Goal: Information Seeking & Learning: Learn about a topic

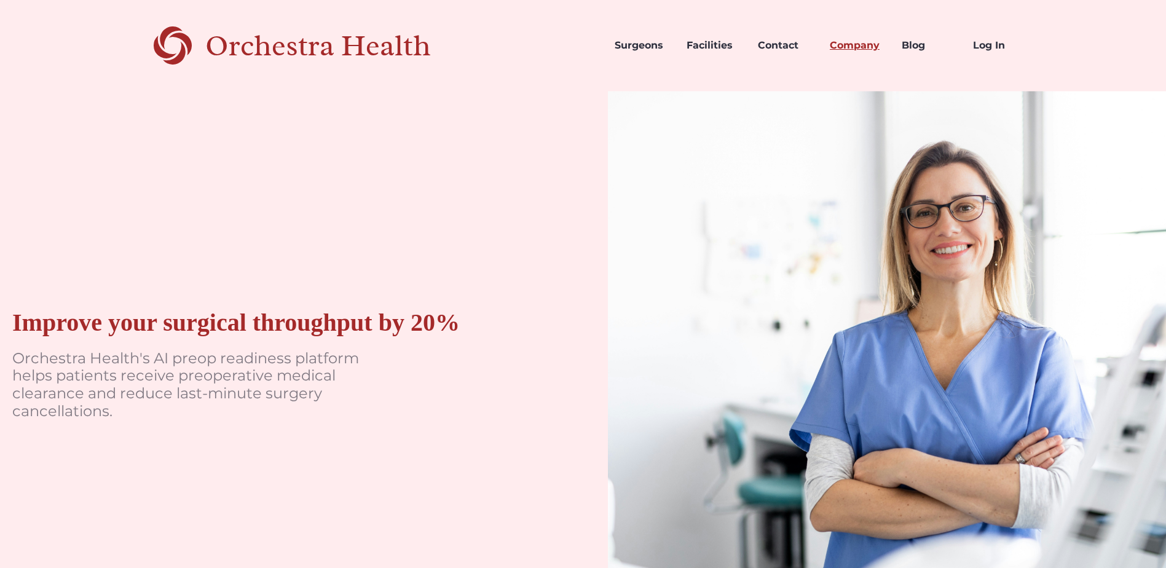
click at [834, 43] on link "Company" at bounding box center [856, 46] width 72 height 42
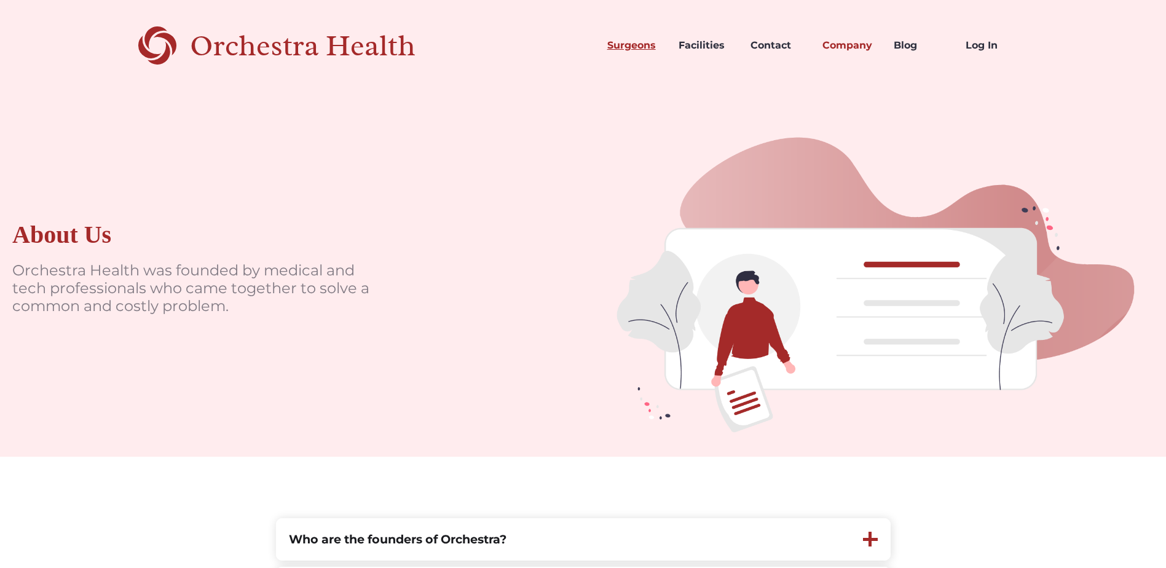
click at [629, 42] on link "Surgeons" at bounding box center [633, 46] width 72 height 42
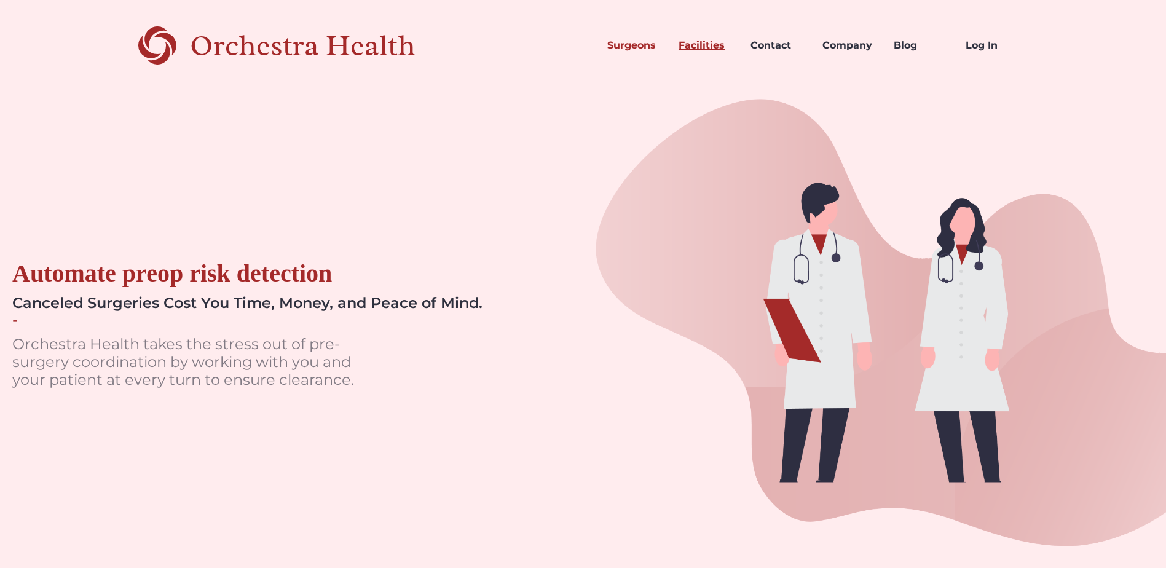
click at [687, 45] on link "Facilities" at bounding box center [705, 46] width 72 height 42
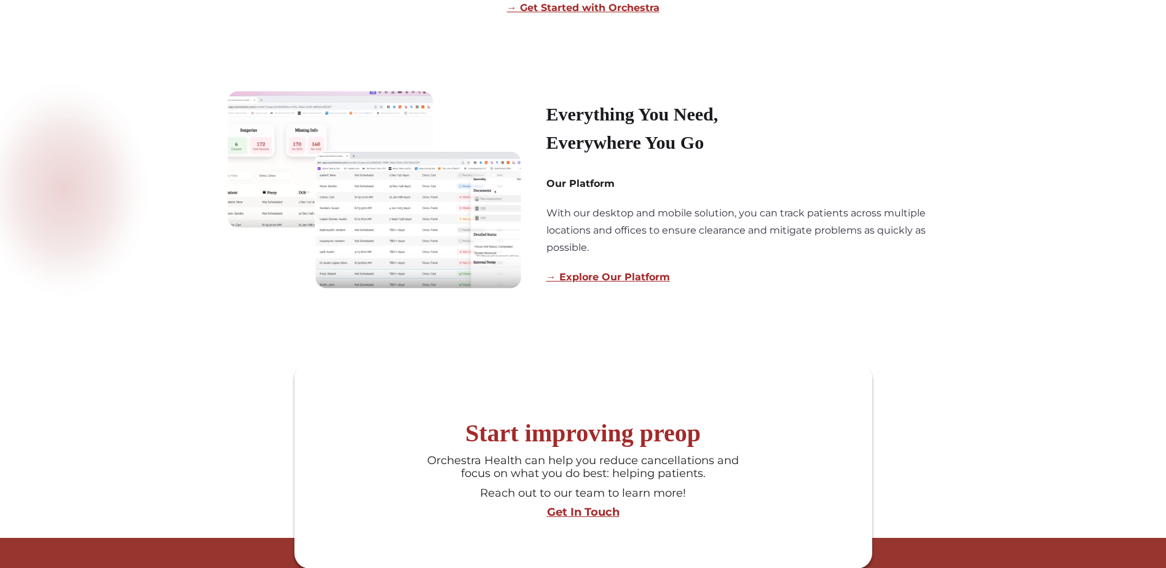
scroll to position [922, 0]
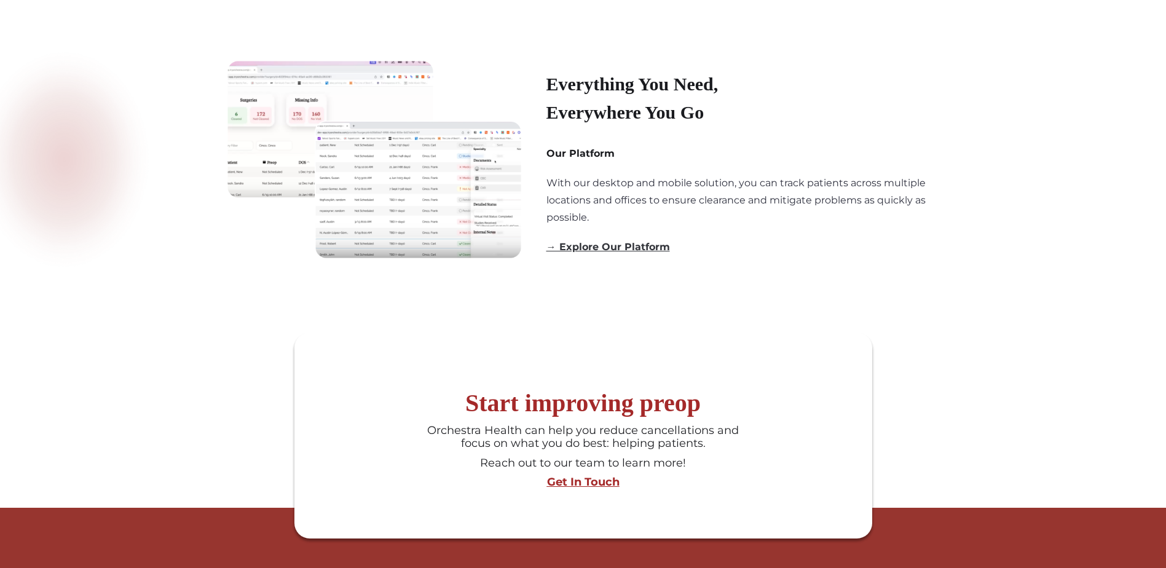
click at [602, 247] on link "→ Explore Our Platform" at bounding box center [608, 247] width 124 height 12
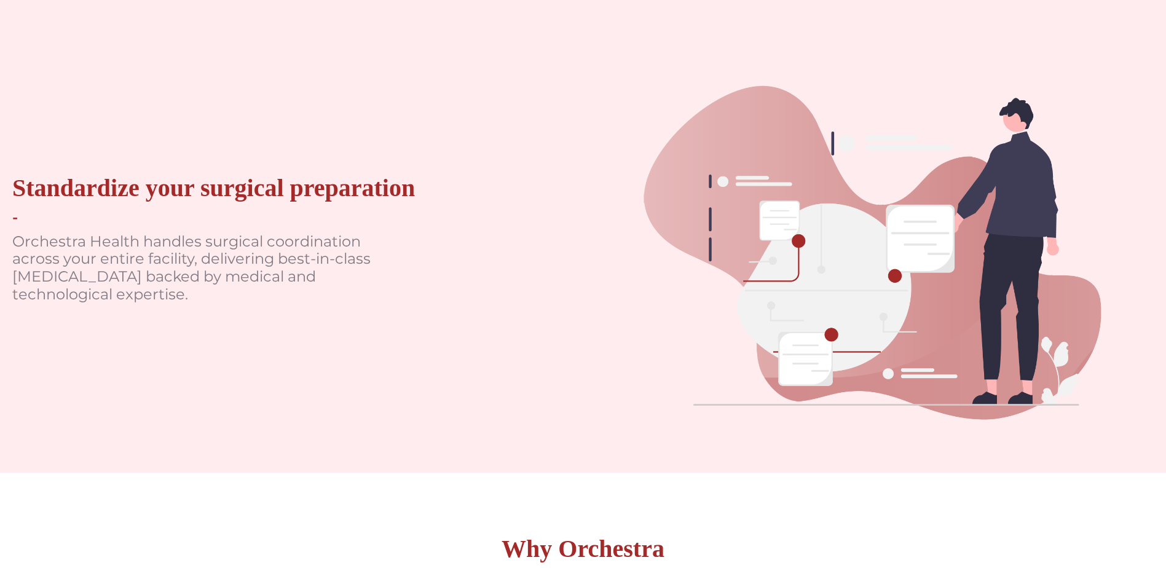
scroll to position [0, 0]
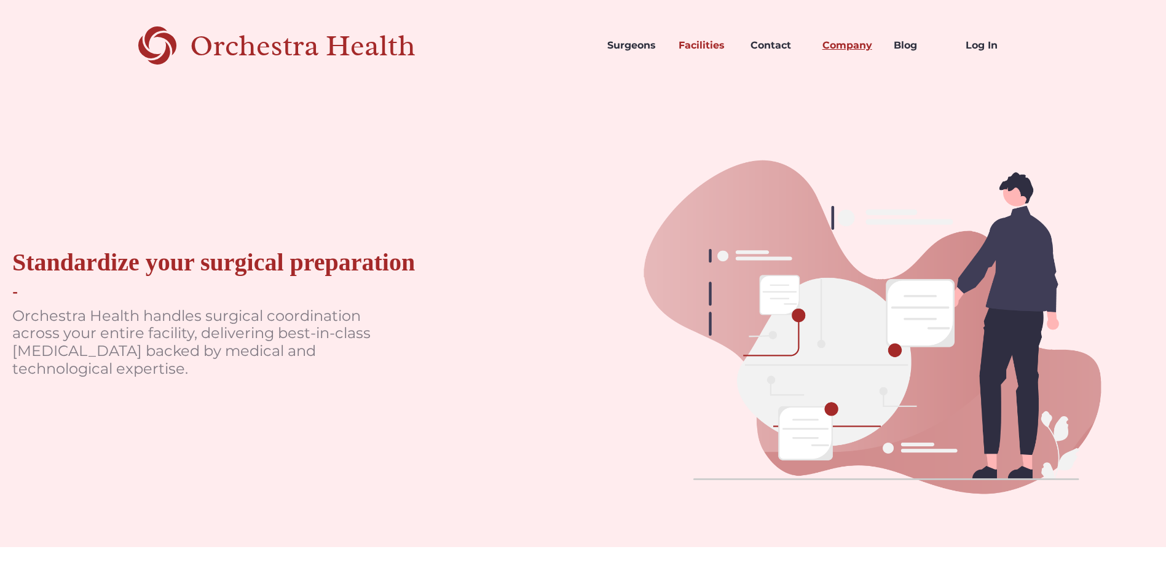
click at [877, 42] on link "Company" at bounding box center [848, 46] width 72 height 42
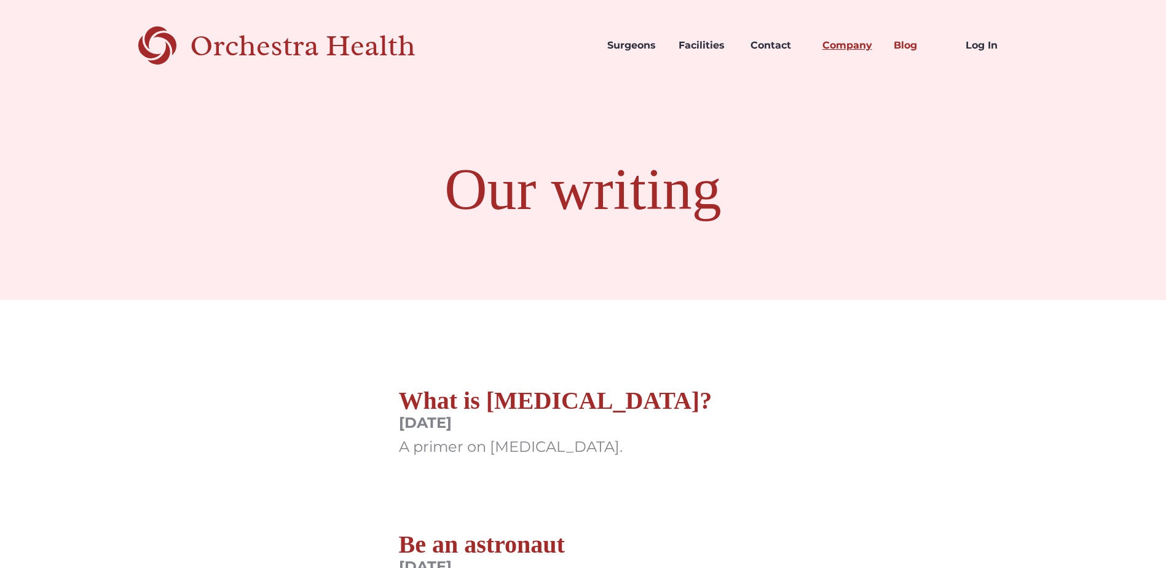
click at [845, 49] on link "Company" at bounding box center [848, 46] width 72 height 42
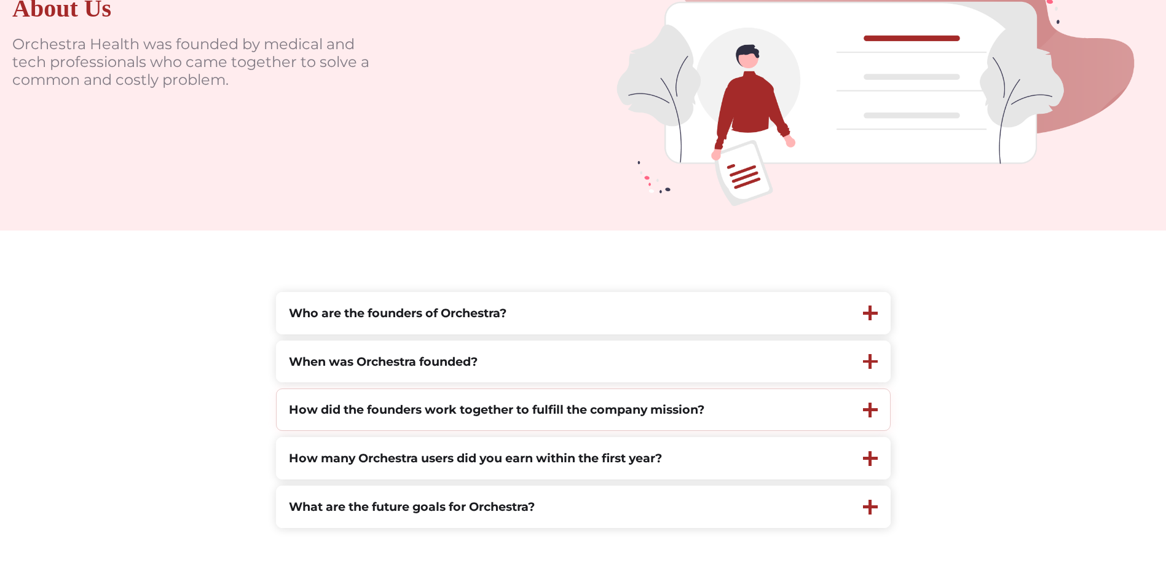
scroll to position [307, 0]
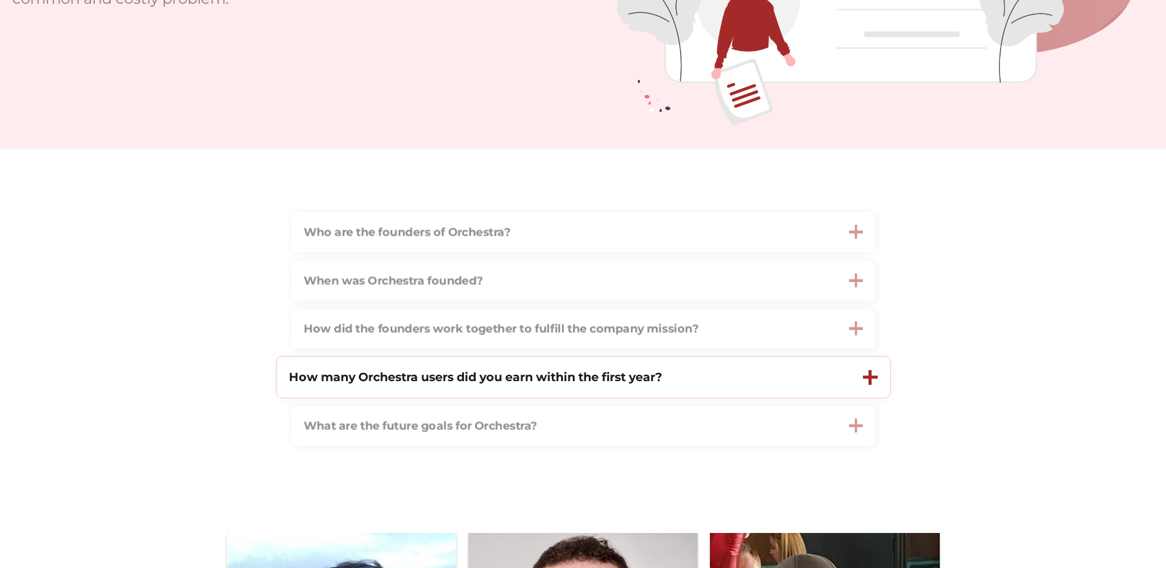
click at [597, 389] on div "How many Orchestra users did you earn within the first year?" at bounding box center [563, 376] width 574 height 41
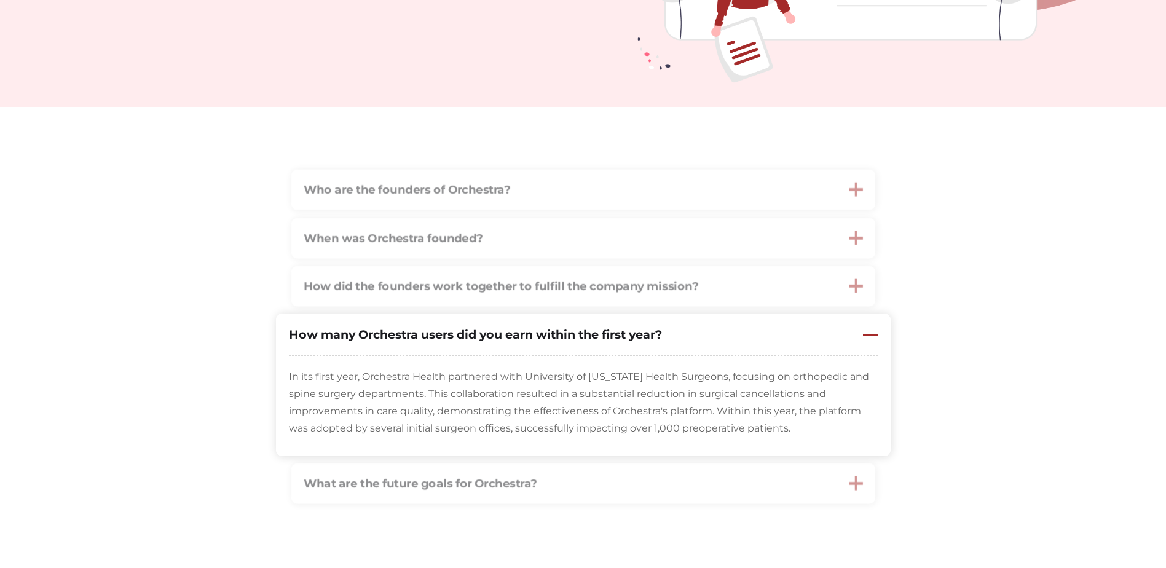
scroll to position [369, 0]
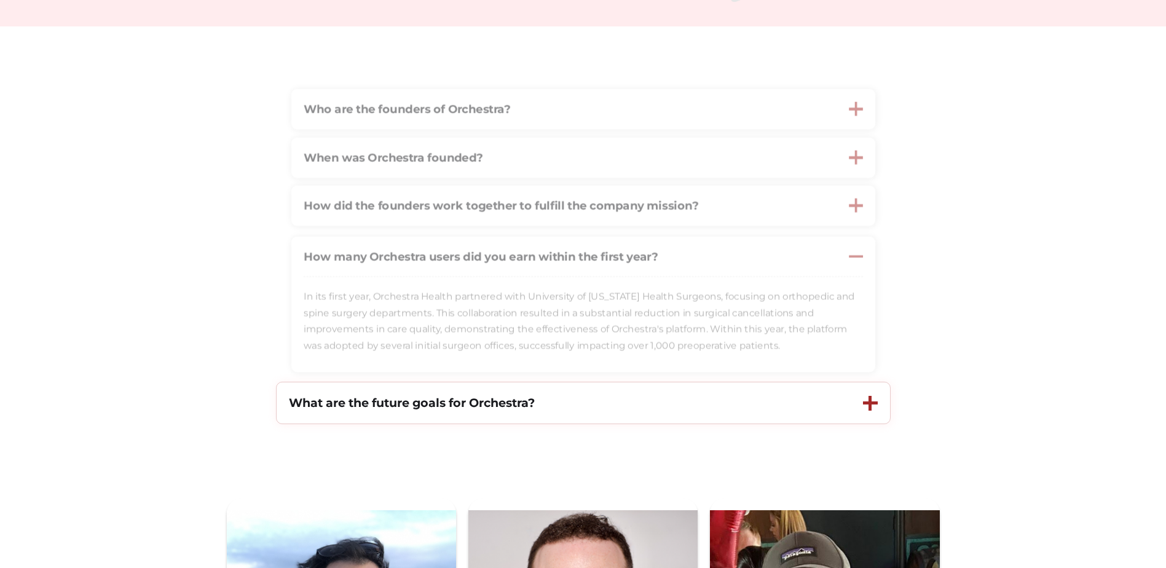
click at [654, 410] on div "What are the future goals for Orchestra?" at bounding box center [563, 402] width 574 height 41
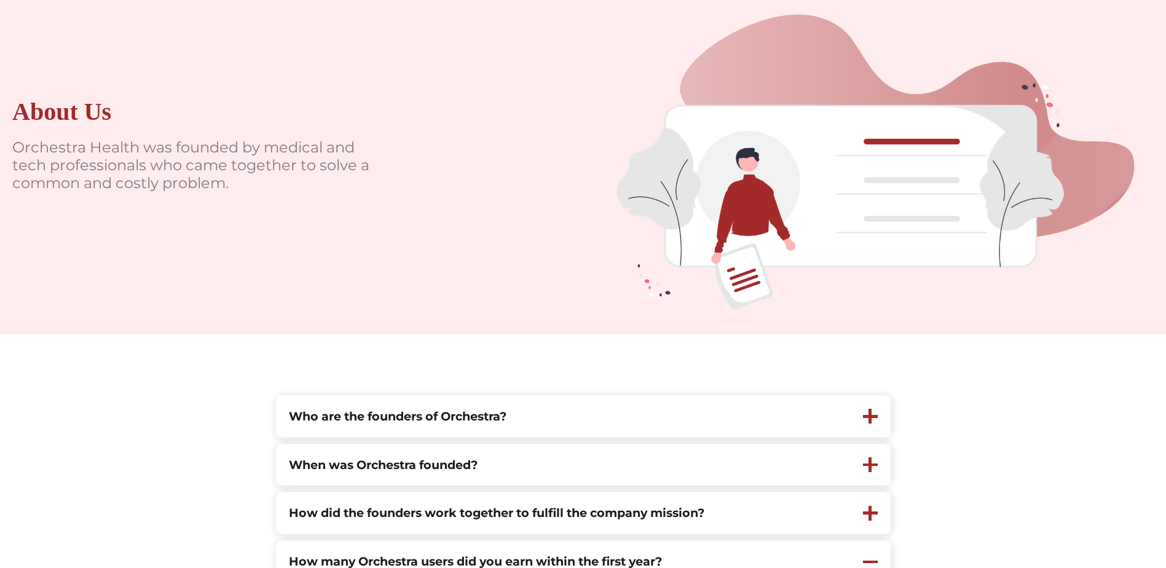
scroll to position [0, 0]
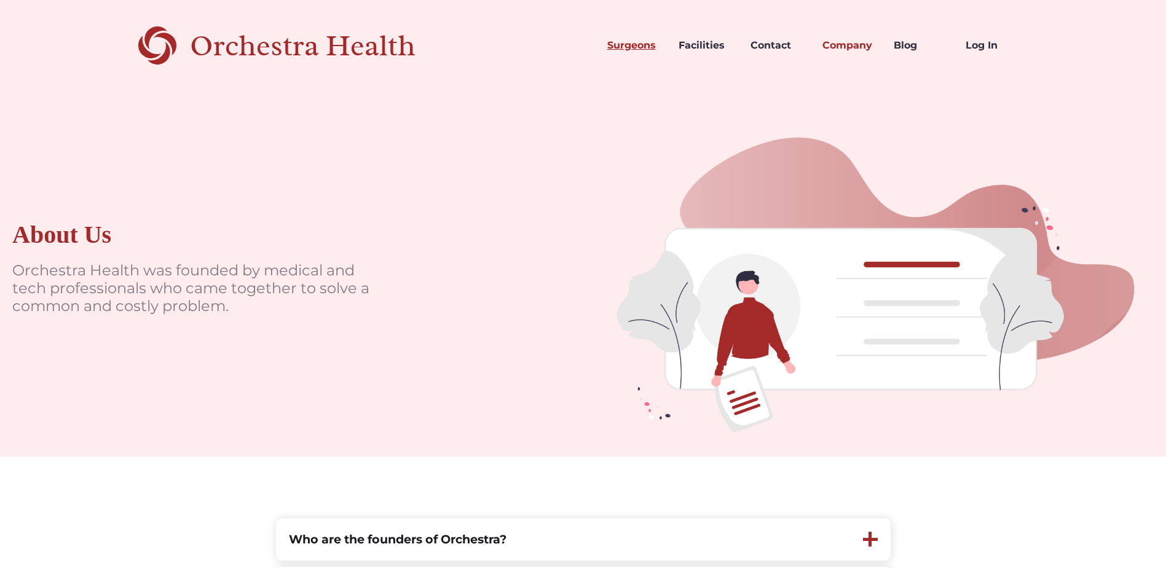
click at [625, 51] on link "Surgeons" at bounding box center [633, 46] width 72 height 42
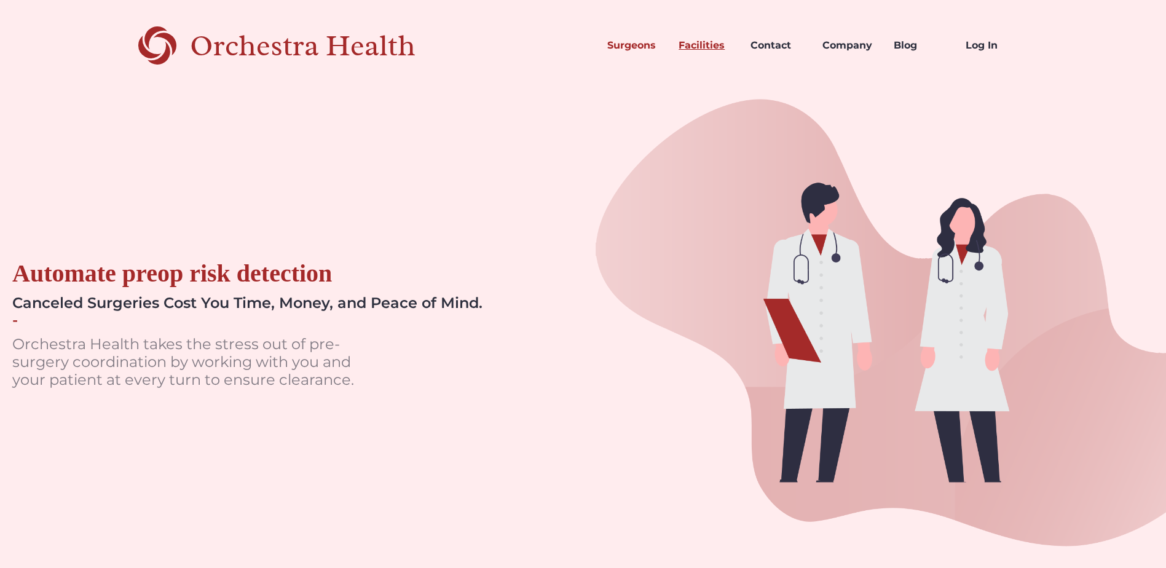
click at [698, 49] on link "Facilities" at bounding box center [705, 46] width 72 height 42
